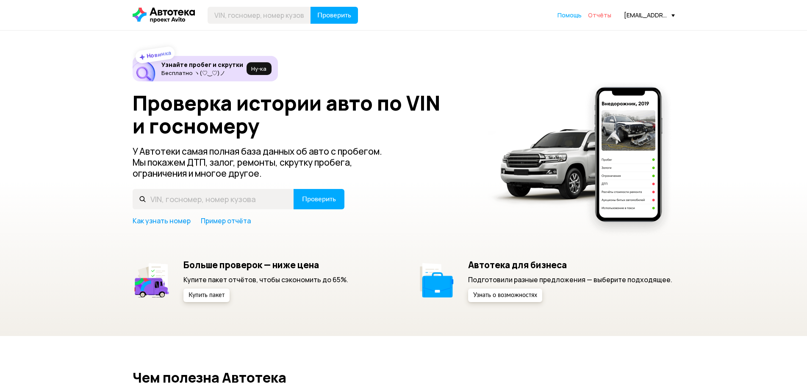
click at [601, 15] on span "Отчёты" at bounding box center [599, 15] width 23 height 8
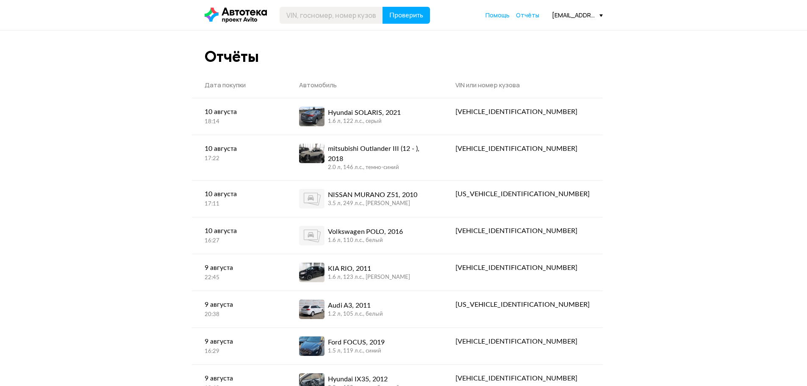
click at [239, 13] on icon at bounding box center [236, 15] width 62 height 15
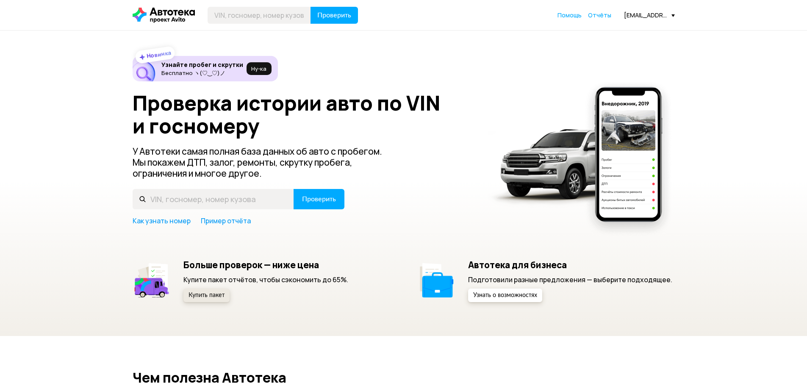
click at [216, 294] on span "Купить пакет" at bounding box center [206, 295] width 36 height 6
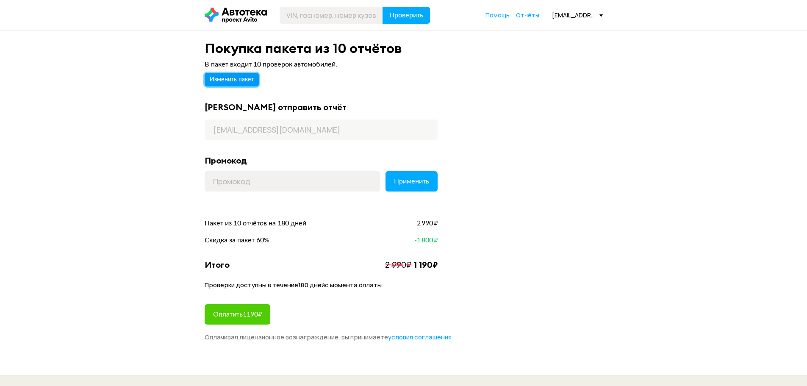
click at [240, 79] on span "Изменить пакет" at bounding box center [232, 80] width 44 height 6
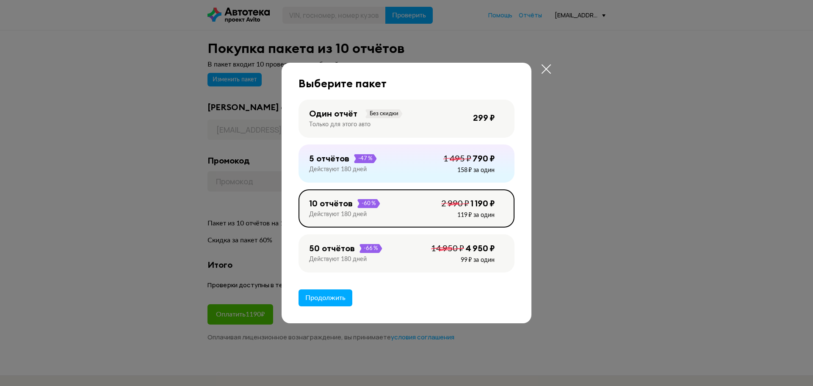
click at [402, 254] on div "50 отчётов -66 % Действуют 180 дней 4 950 ₽ 14 950 ₽ 99 ₽ за один" at bounding box center [407, 253] width 216 height 38
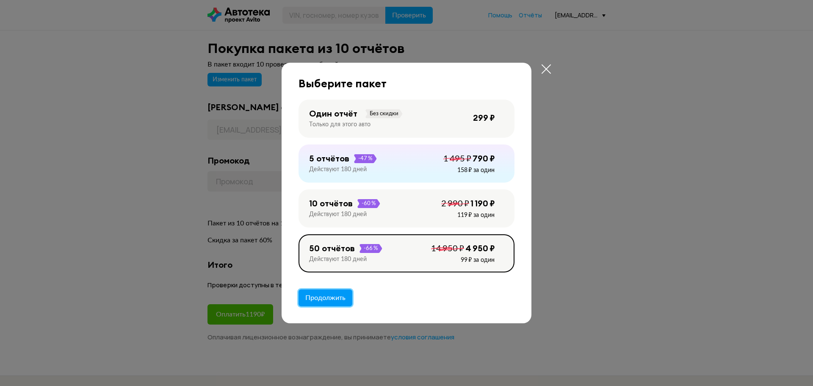
click at [329, 299] on span "Продолжить" at bounding box center [325, 297] width 40 height 7
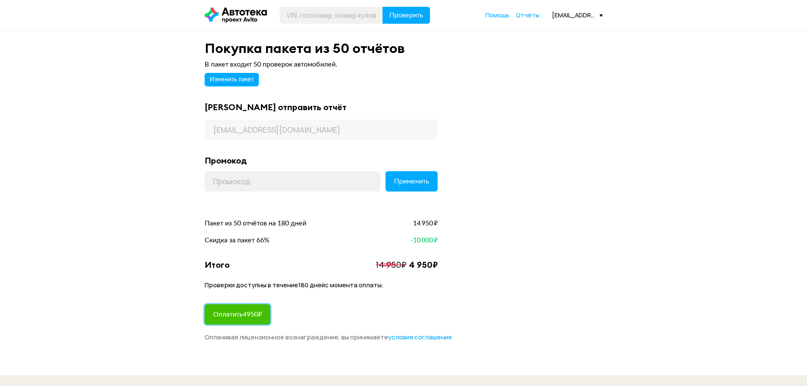
click at [254, 316] on span "Оплатить 4950 ₽" at bounding box center [237, 314] width 49 height 7
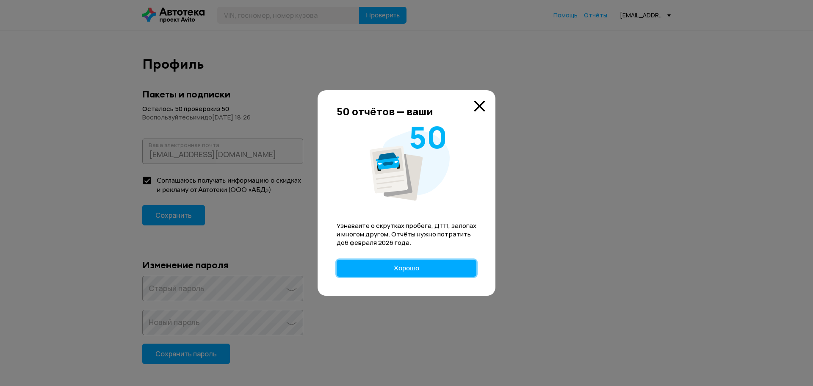
click at [418, 269] on span "Хорошо" at bounding box center [406, 268] width 25 height 7
